Goal: Task Accomplishment & Management: Use online tool/utility

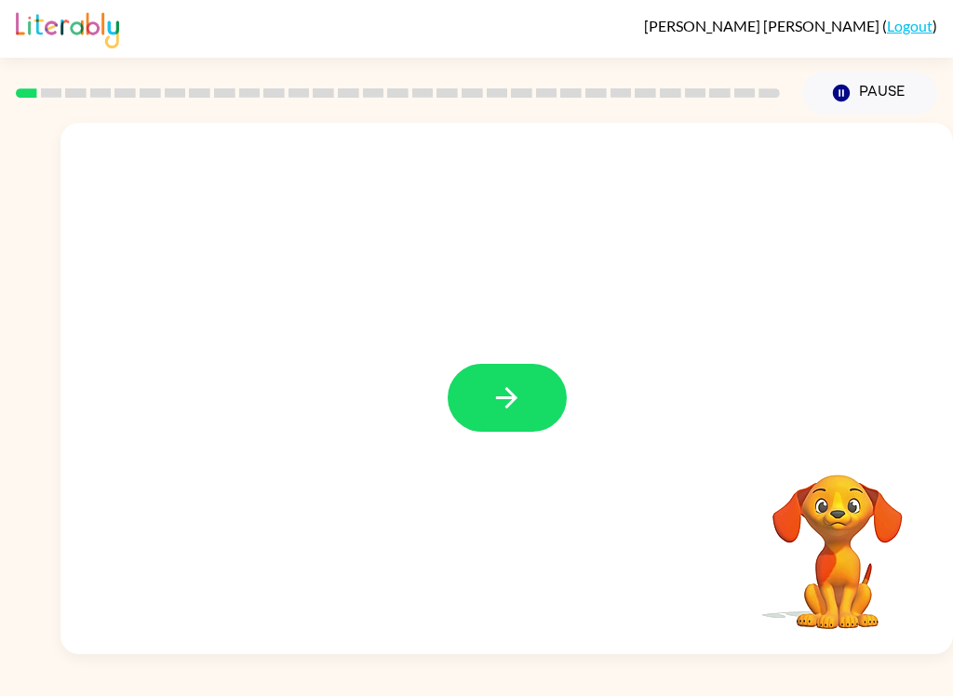
click at [525, 386] on button "button" at bounding box center [507, 398] width 119 height 68
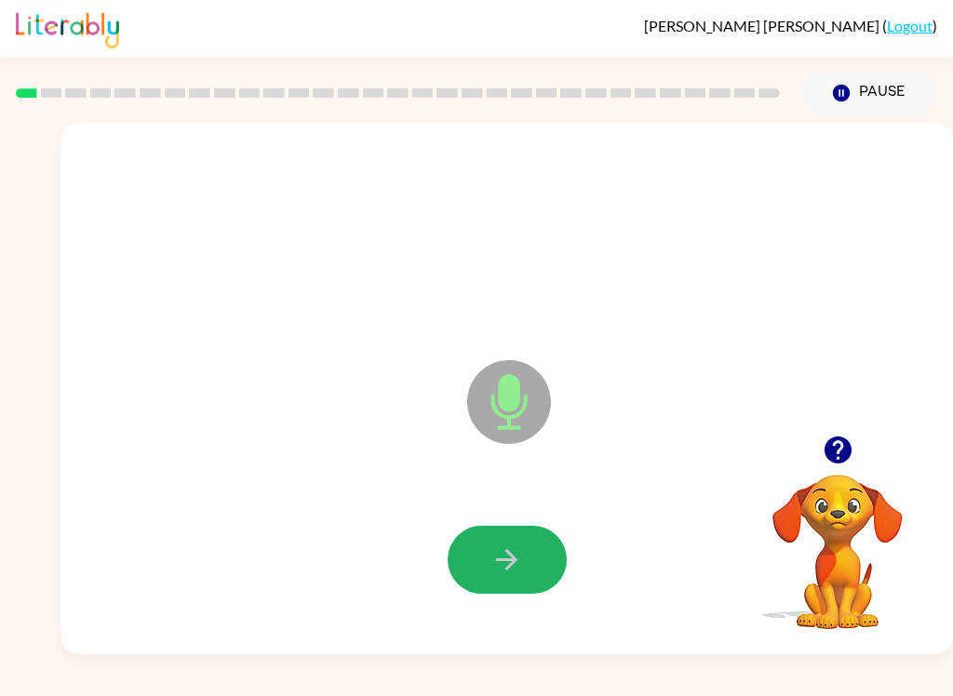
click at [507, 552] on icon "button" at bounding box center [506, 559] width 21 height 21
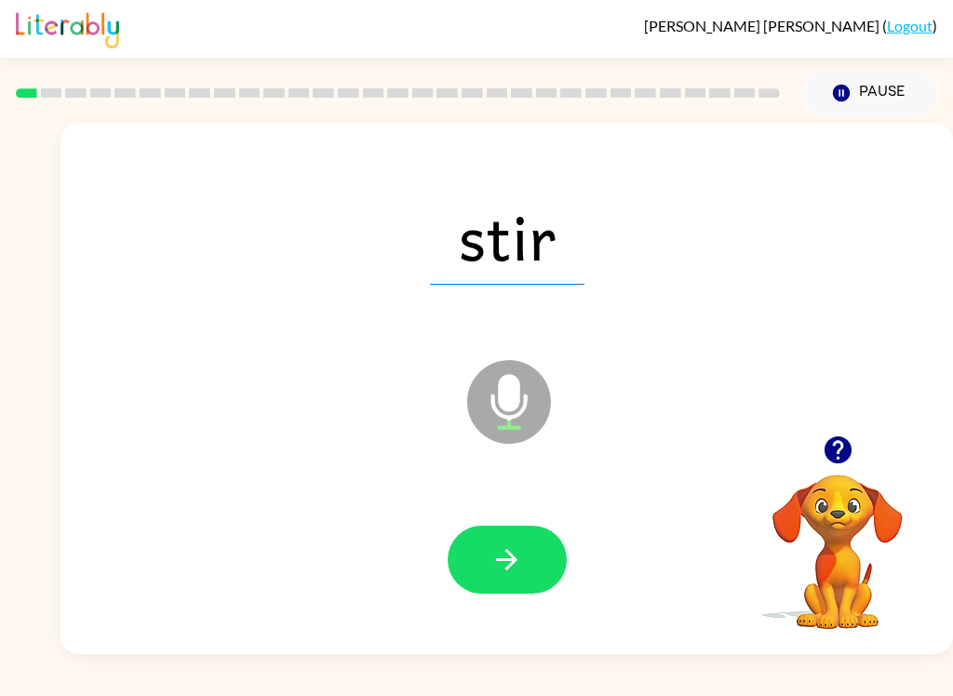
click at [542, 544] on button "button" at bounding box center [507, 560] width 119 height 68
click at [542, 567] on button "button" at bounding box center [507, 560] width 119 height 68
click at [533, 562] on button "button" at bounding box center [507, 560] width 119 height 68
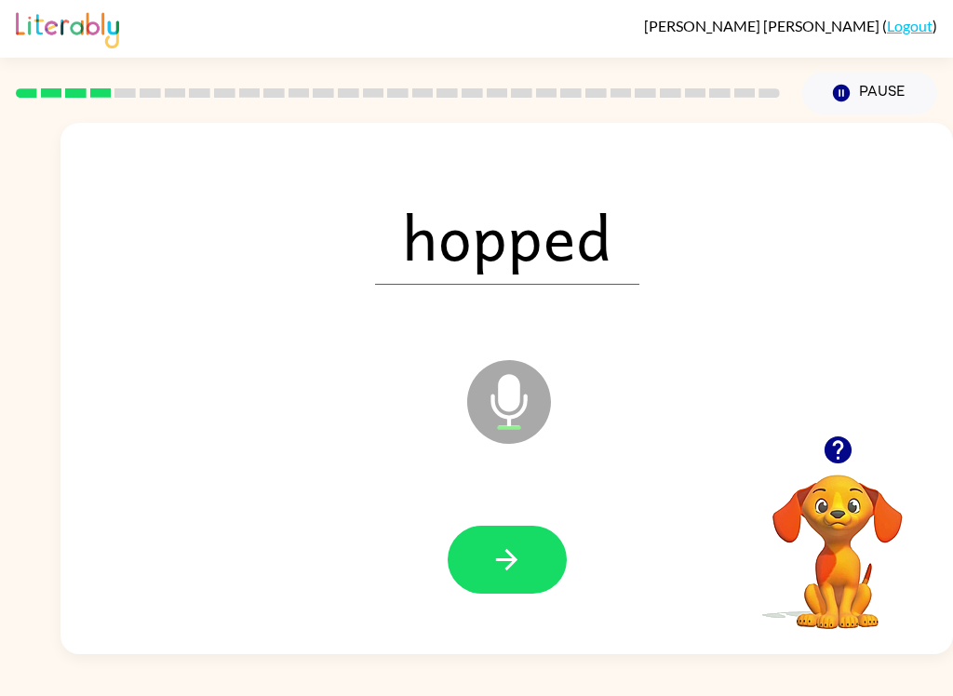
click at [531, 576] on button "button" at bounding box center [507, 560] width 119 height 68
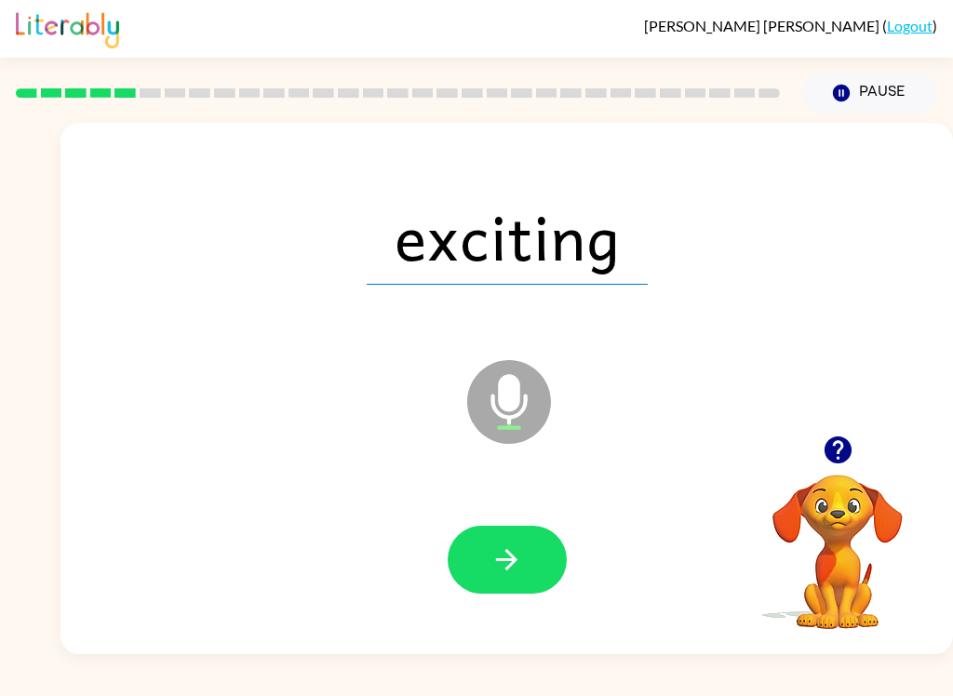
click at [531, 560] on button "button" at bounding box center [507, 560] width 119 height 68
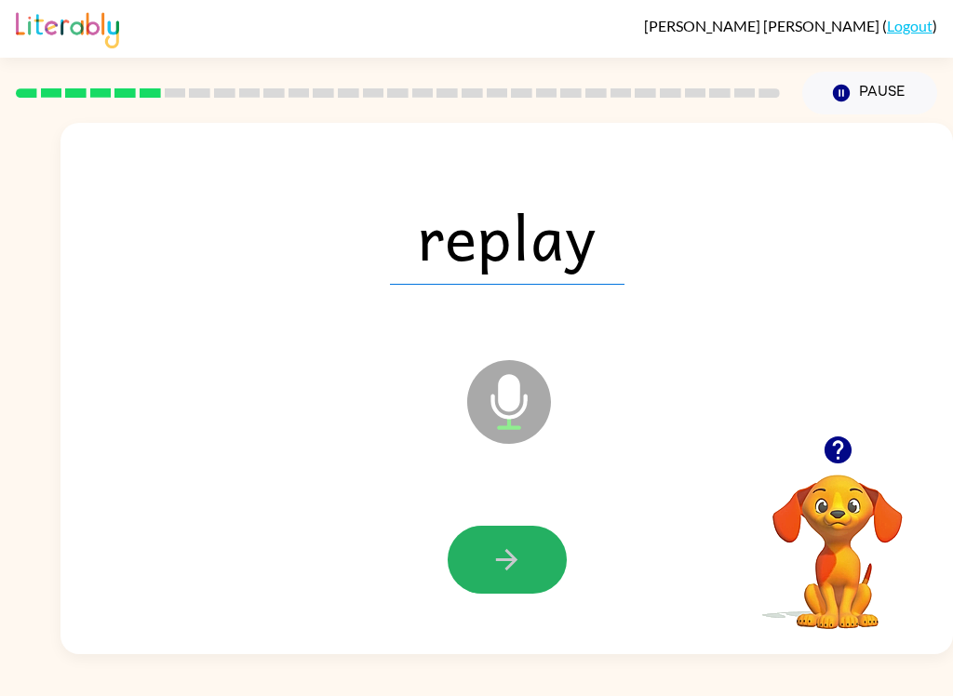
click at [536, 570] on button "button" at bounding box center [507, 560] width 119 height 68
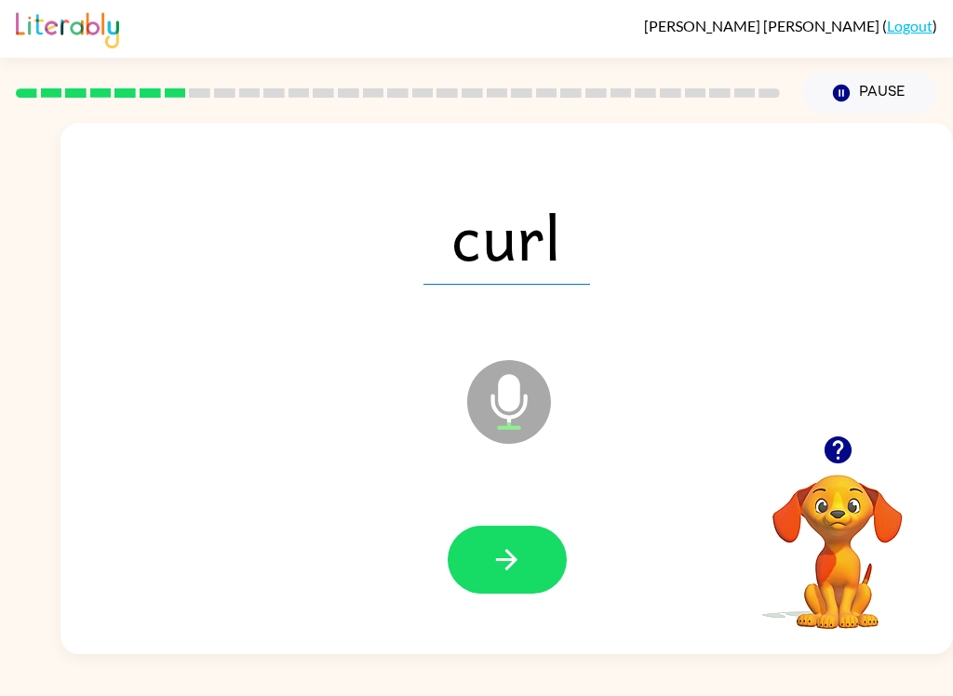
click at [542, 567] on button "button" at bounding box center [507, 560] width 119 height 68
click at [542, 564] on button "button" at bounding box center [507, 560] width 119 height 68
click at [534, 570] on button "button" at bounding box center [507, 560] width 119 height 68
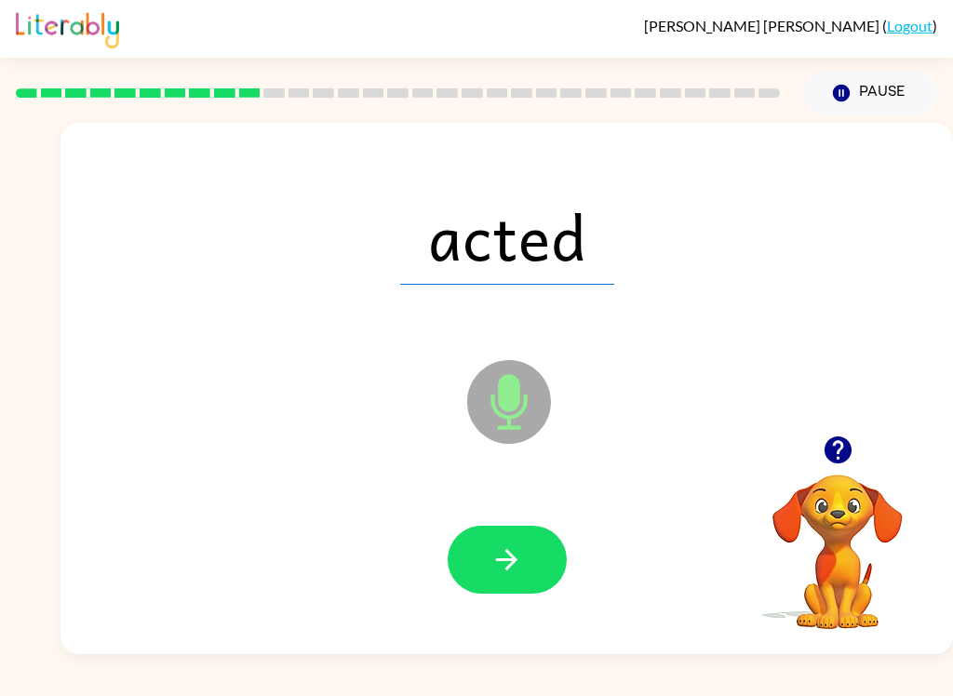
click at [546, 568] on button "button" at bounding box center [507, 560] width 119 height 68
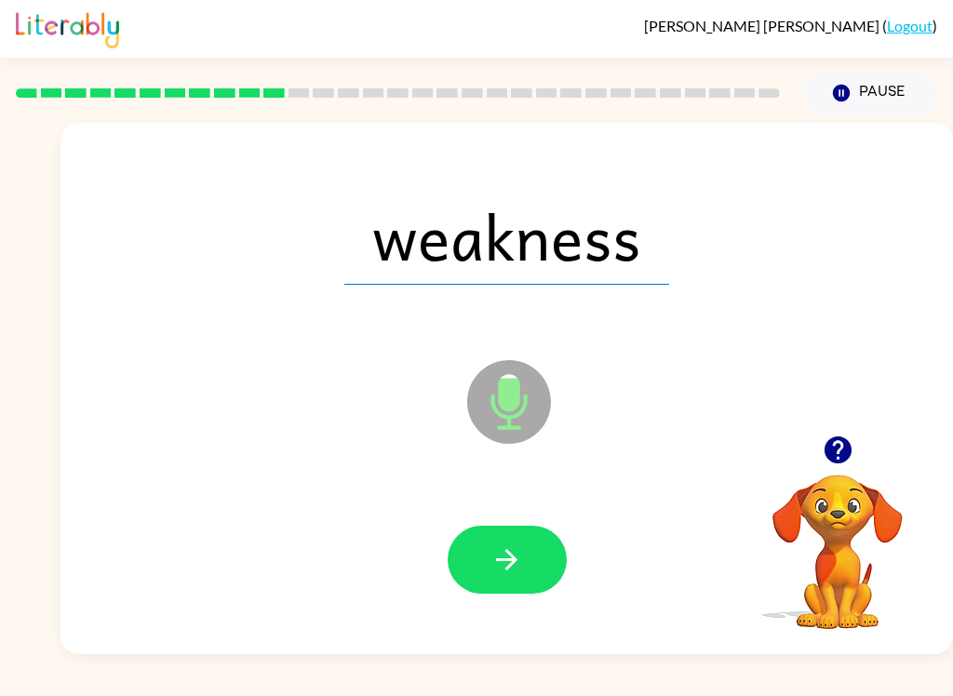
click at [526, 558] on button "button" at bounding box center [507, 560] width 119 height 68
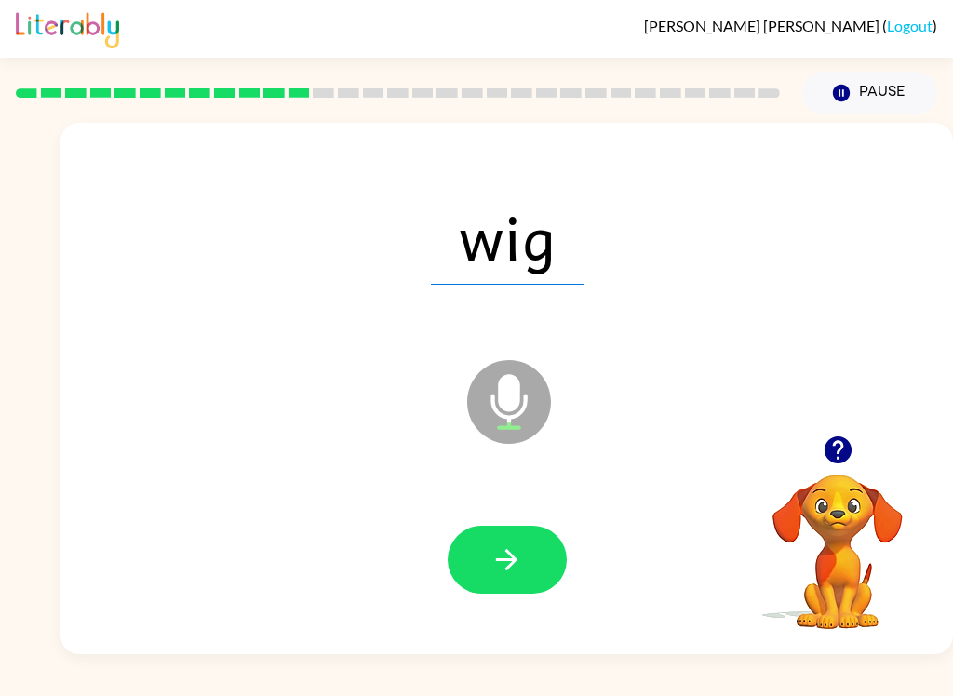
click at [532, 538] on button "button" at bounding box center [507, 560] width 119 height 68
click at [530, 562] on button "button" at bounding box center [507, 560] width 119 height 68
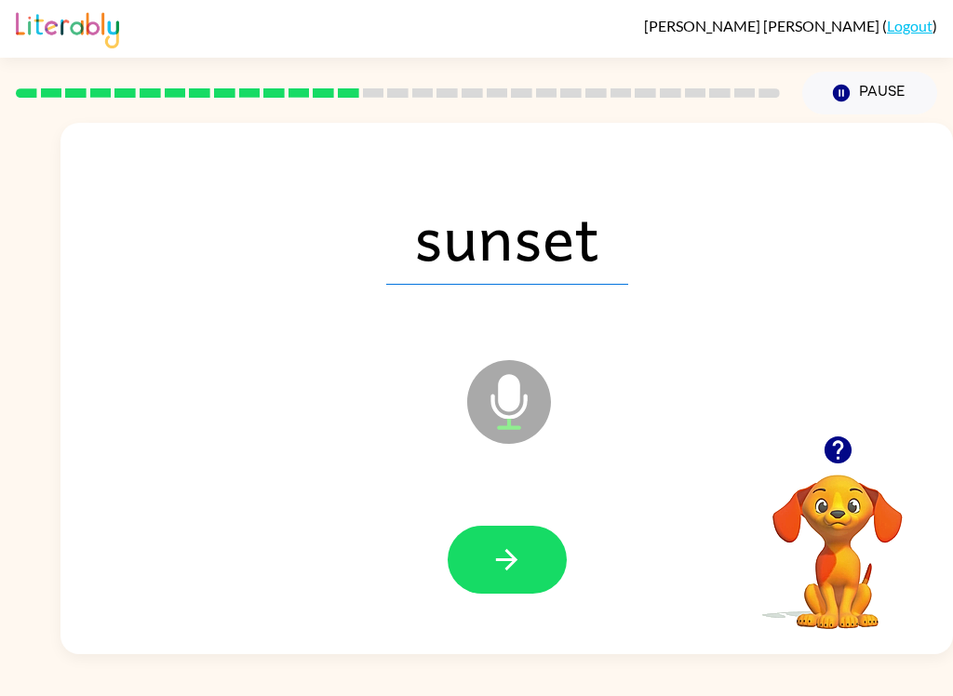
click at [555, 560] on button "button" at bounding box center [507, 560] width 119 height 68
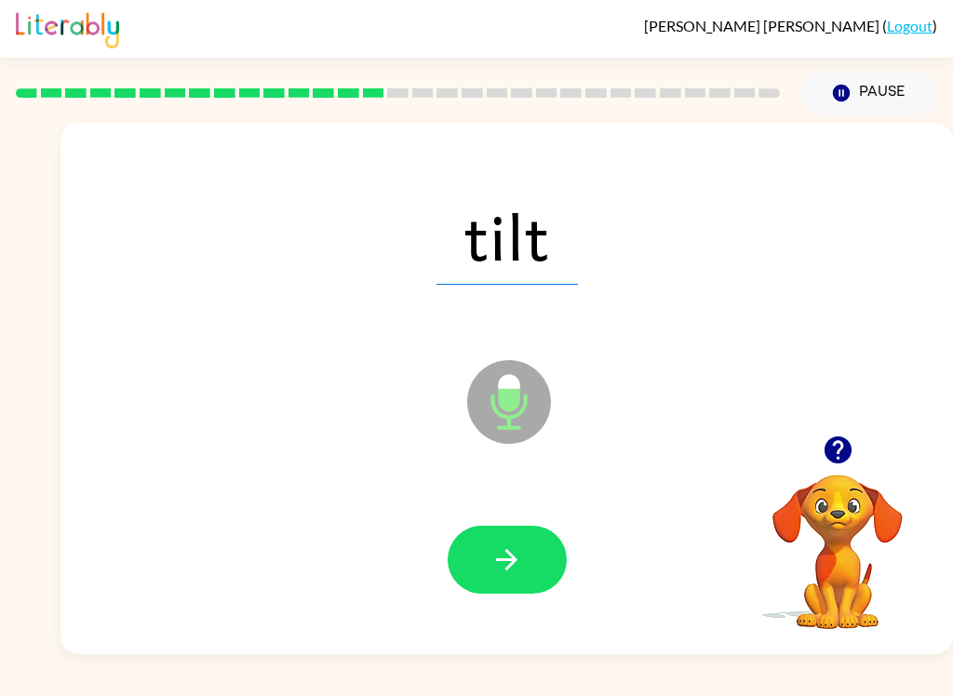
click at [562, 565] on button "button" at bounding box center [507, 560] width 119 height 68
click at [561, 542] on button "button" at bounding box center [507, 560] width 119 height 68
click at [554, 552] on button "button" at bounding box center [507, 560] width 119 height 68
click at [542, 571] on button "button" at bounding box center [507, 560] width 119 height 68
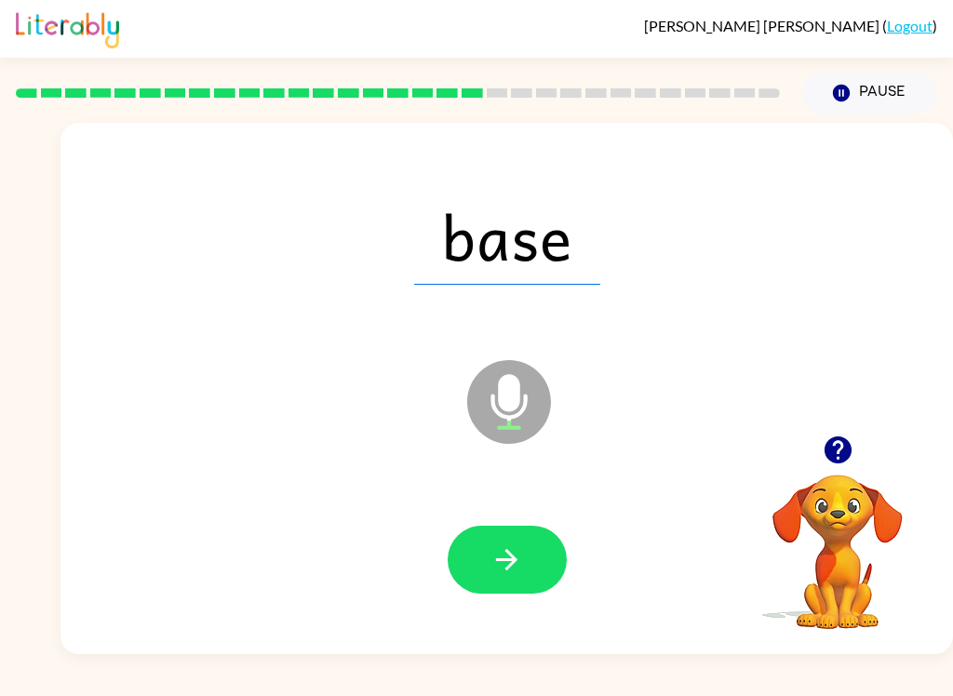
click at [508, 578] on button "button" at bounding box center [507, 560] width 119 height 68
click at [514, 573] on icon "button" at bounding box center [506, 559] width 33 height 33
click at [533, 588] on button "button" at bounding box center [507, 560] width 119 height 68
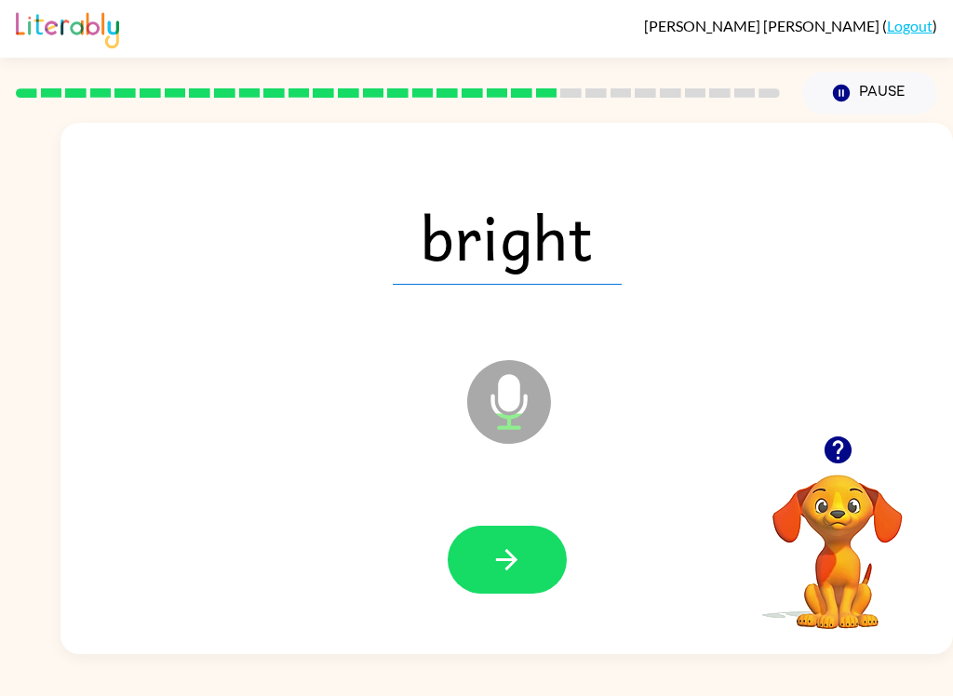
click at [526, 566] on button "button" at bounding box center [507, 560] width 119 height 68
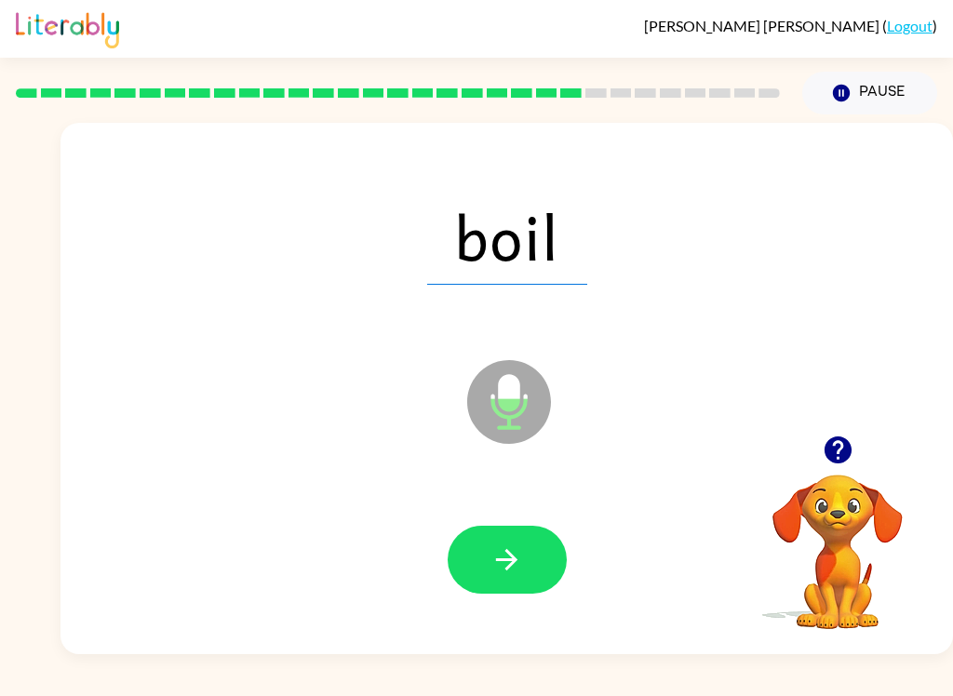
click at [531, 582] on button "button" at bounding box center [507, 560] width 119 height 68
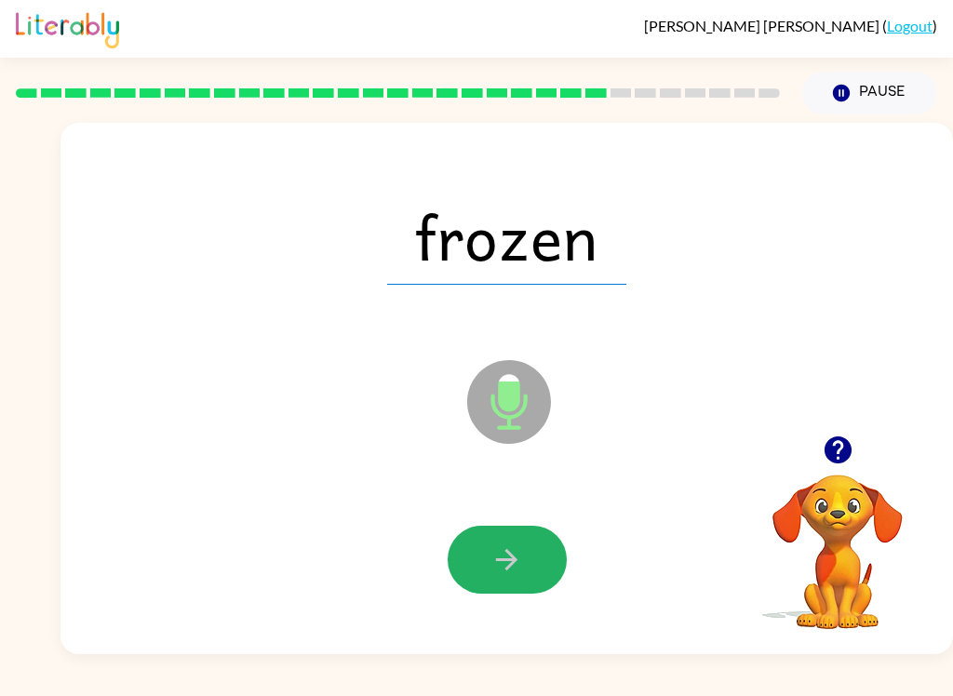
click at [543, 556] on button "button" at bounding box center [507, 560] width 119 height 68
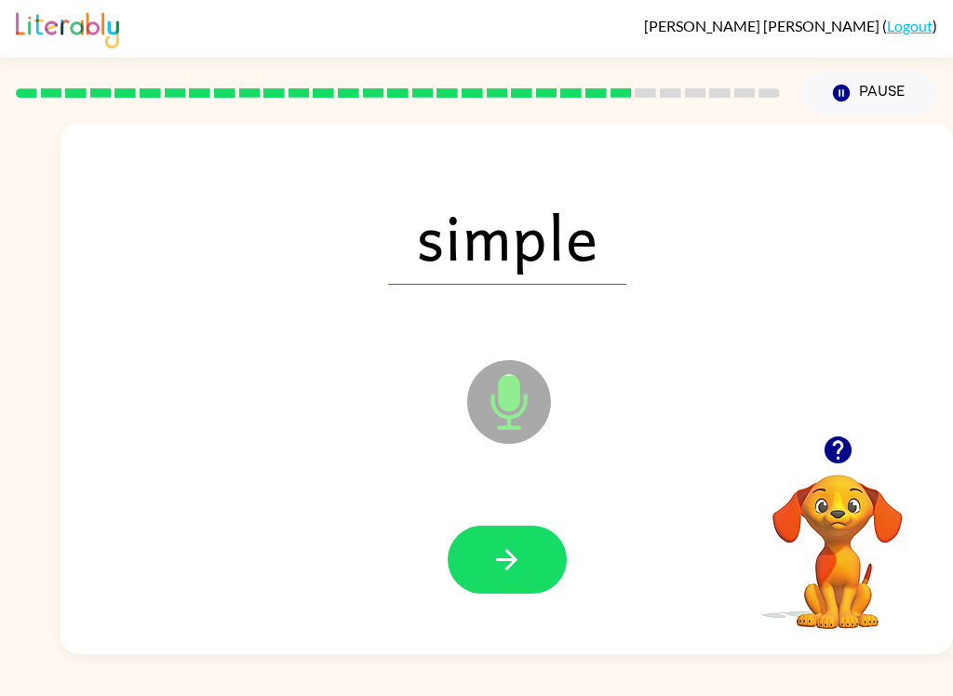
click at [528, 586] on button "button" at bounding box center [507, 560] width 119 height 68
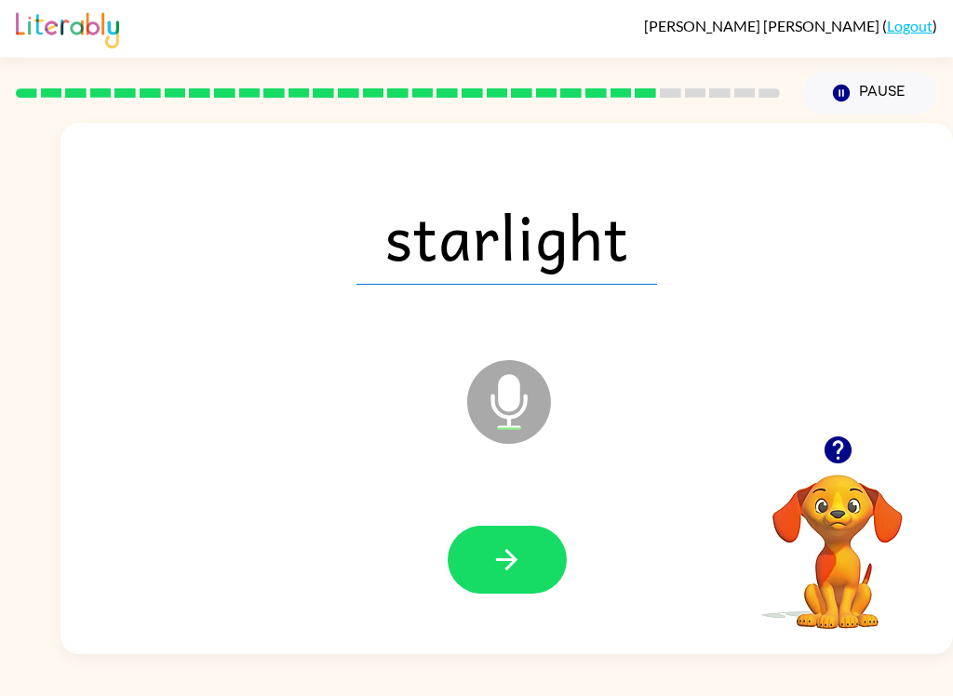
click at [538, 605] on div at bounding box center [506, 560] width 855 height 153
click at [559, 542] on button "button" at bounding box center [507, 560] width 119 height 68
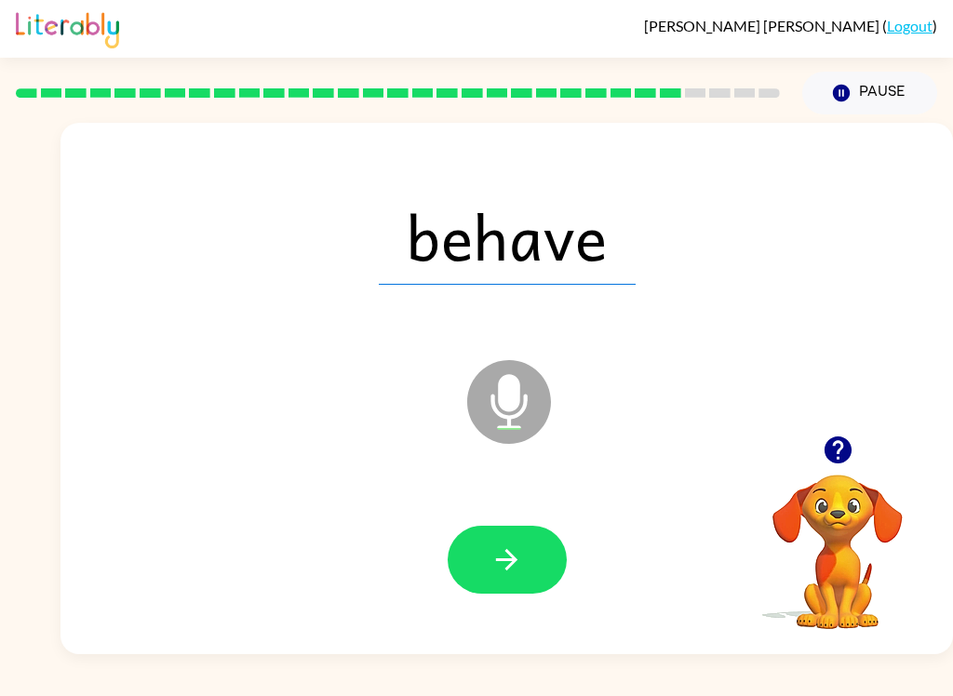
click at [546, 568] on button "button" at bounding box center [507, 560] width 119 height 68
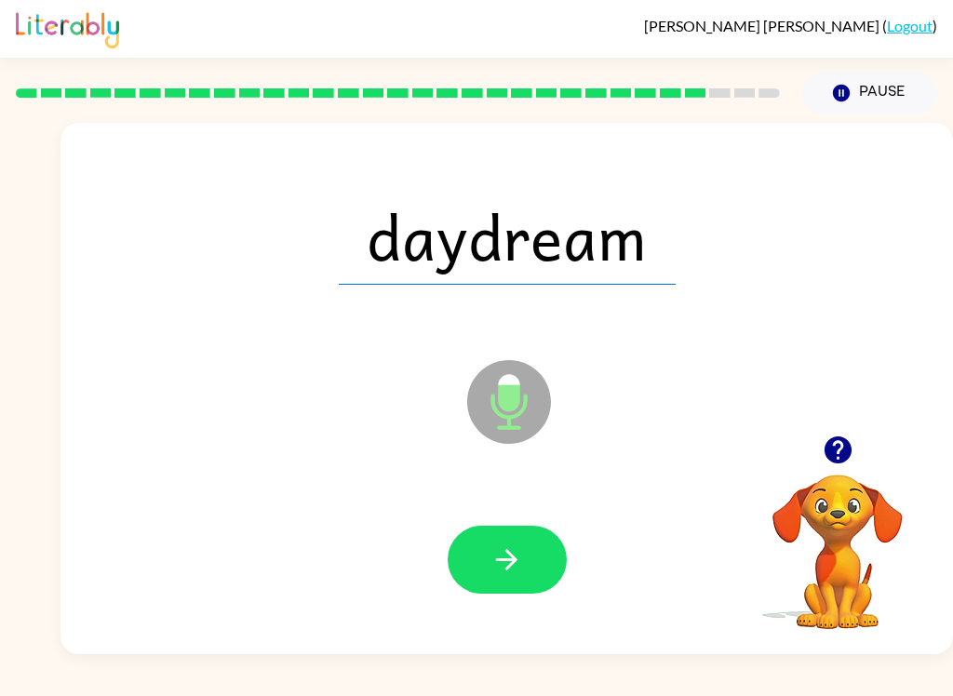
click at [543, 566] on button "button" at bounding box center [507, 560] width 119 height 68
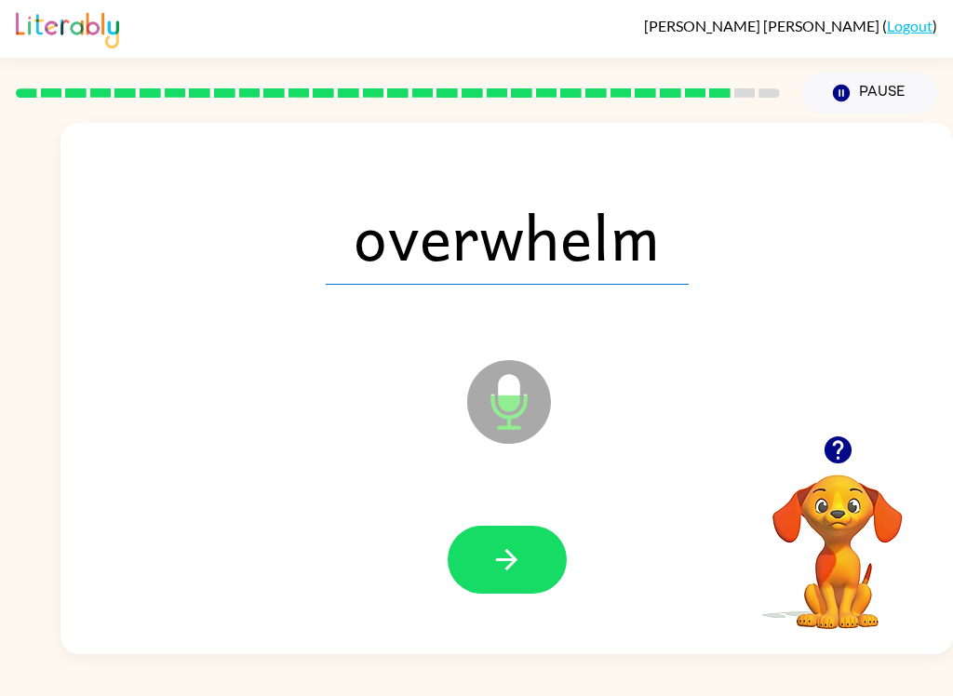
click at [549, 582] on button "button" at bounding box center [507, 560] width 119 height 68
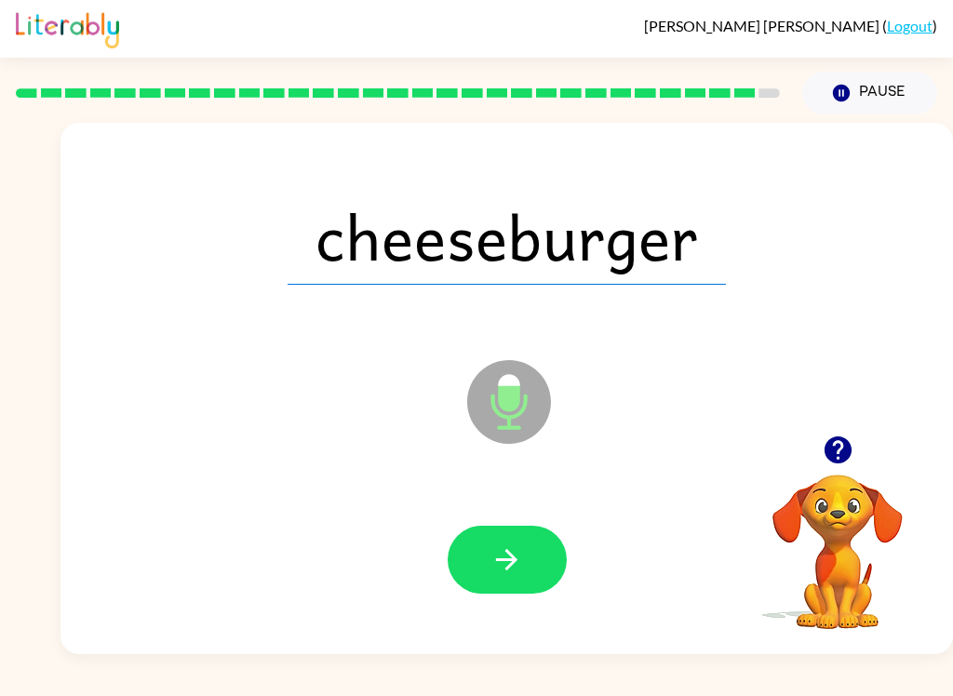
click at [545, 557] on button "button" at bounding box center [507, 560] width 119 height 68
